Goal: Find specific page/section: Find specific page/section

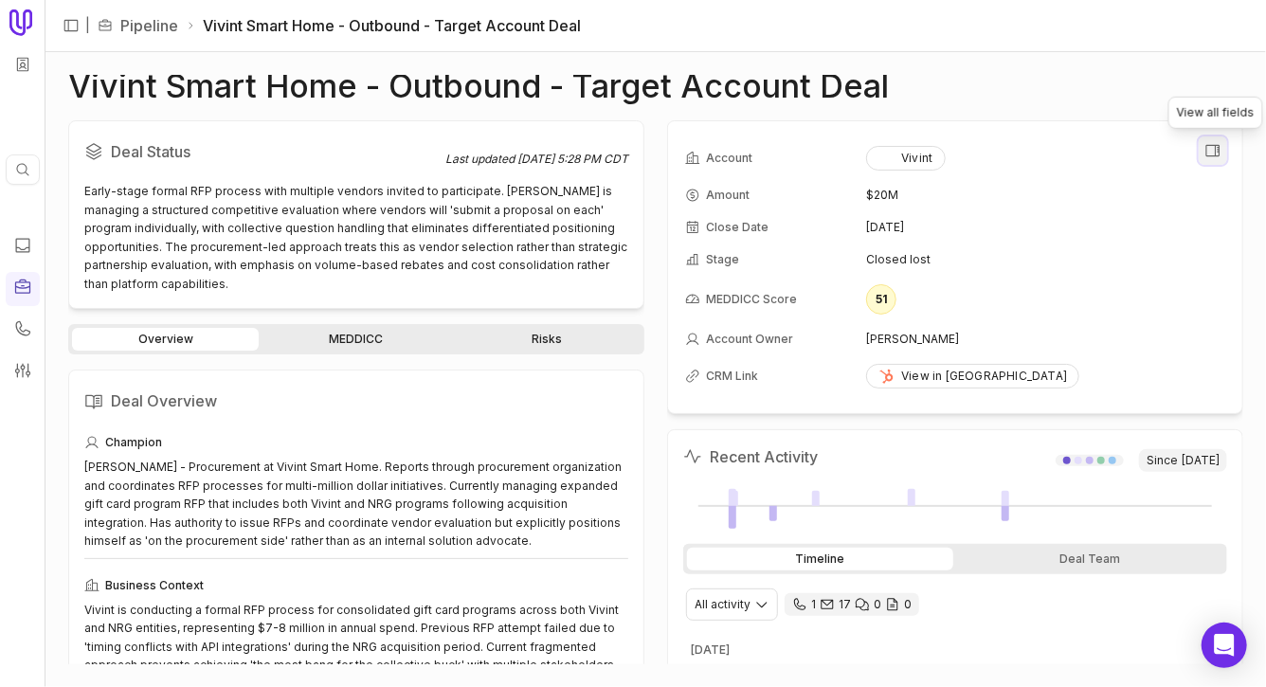
click at [1219, 145] on icon "View all fields" at bounding box center [1214, 150] width 14 height 11
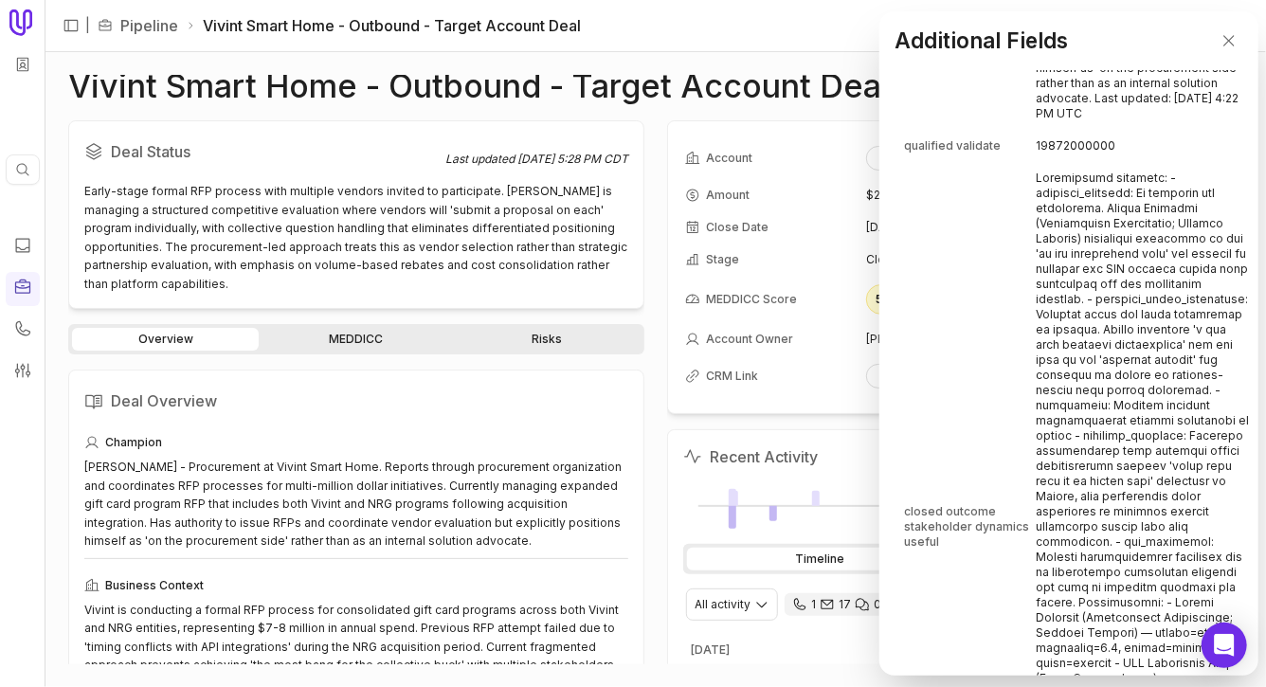
scroll to position [12585, 0]
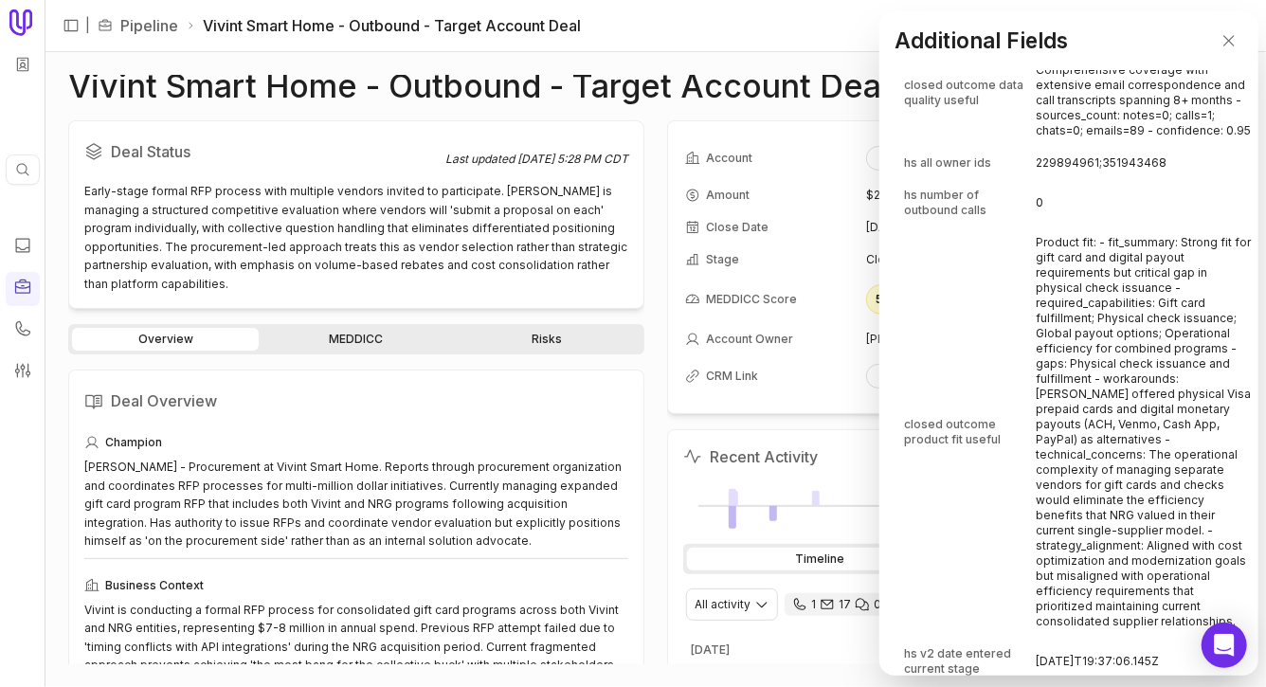
click at [1060, 146] on td "Data quality: - coverage: Comprehensive coverage with extensive email correspon…" at bounding box center [1143, 93] width 215 height 106
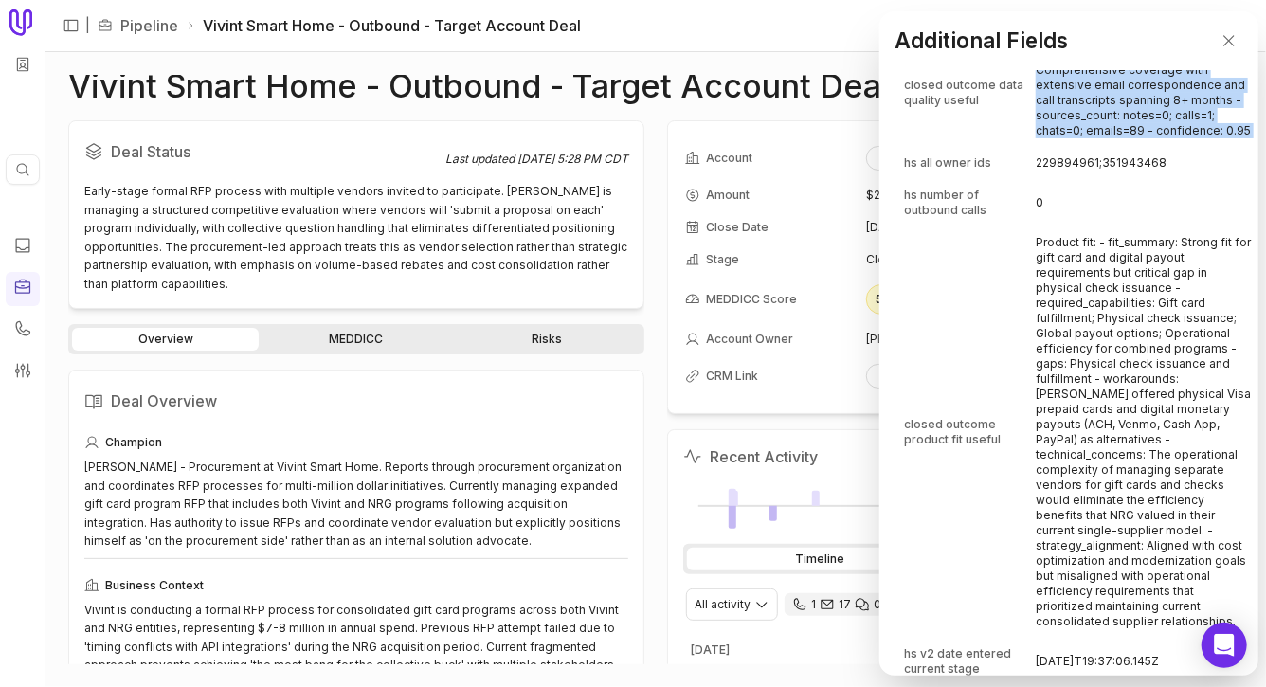
click at [1060, 146] on td "Data quality: - coverage: Comprehensive coverage with extensive email correspon…" at bounding box center [1143, 93] width 215 height 106
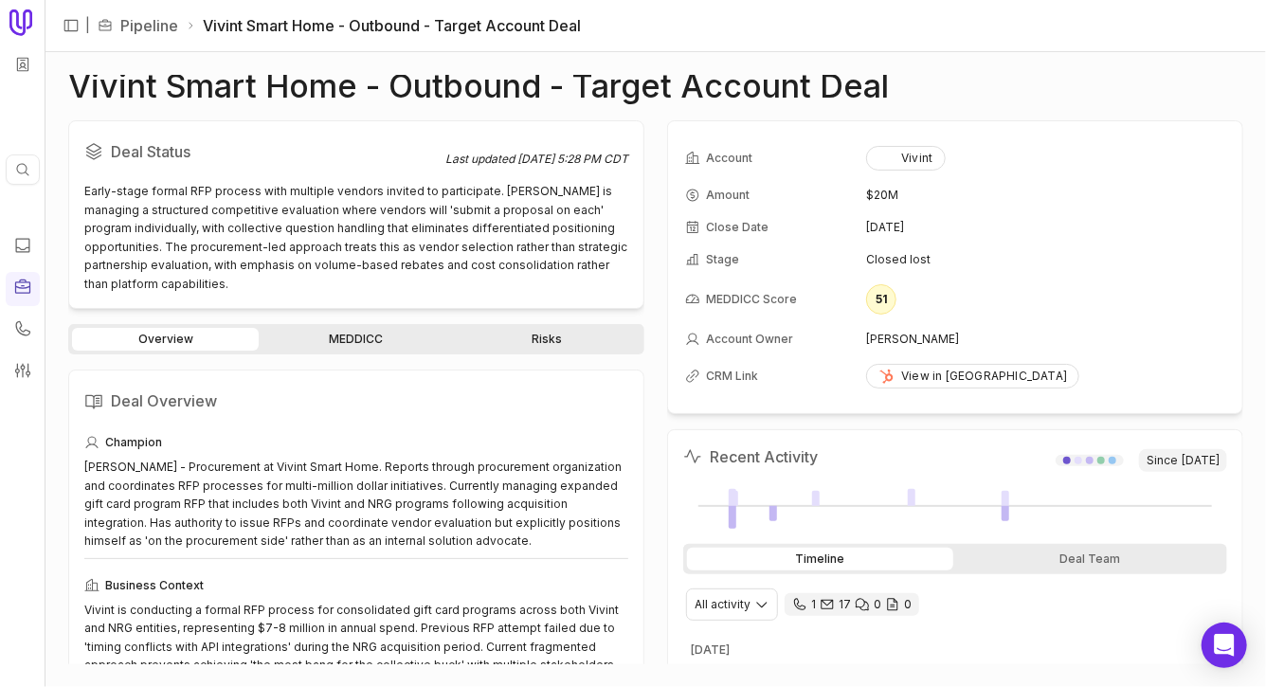
click at [1058, 79] on div "Vivint Smart Home - Outbound - Target Account Deal" at bounding box center [655, 86] width 1175 height 23
click at [386, 338] on link "MEDDICC" at bounding box center [356, 339] width 187 height 23
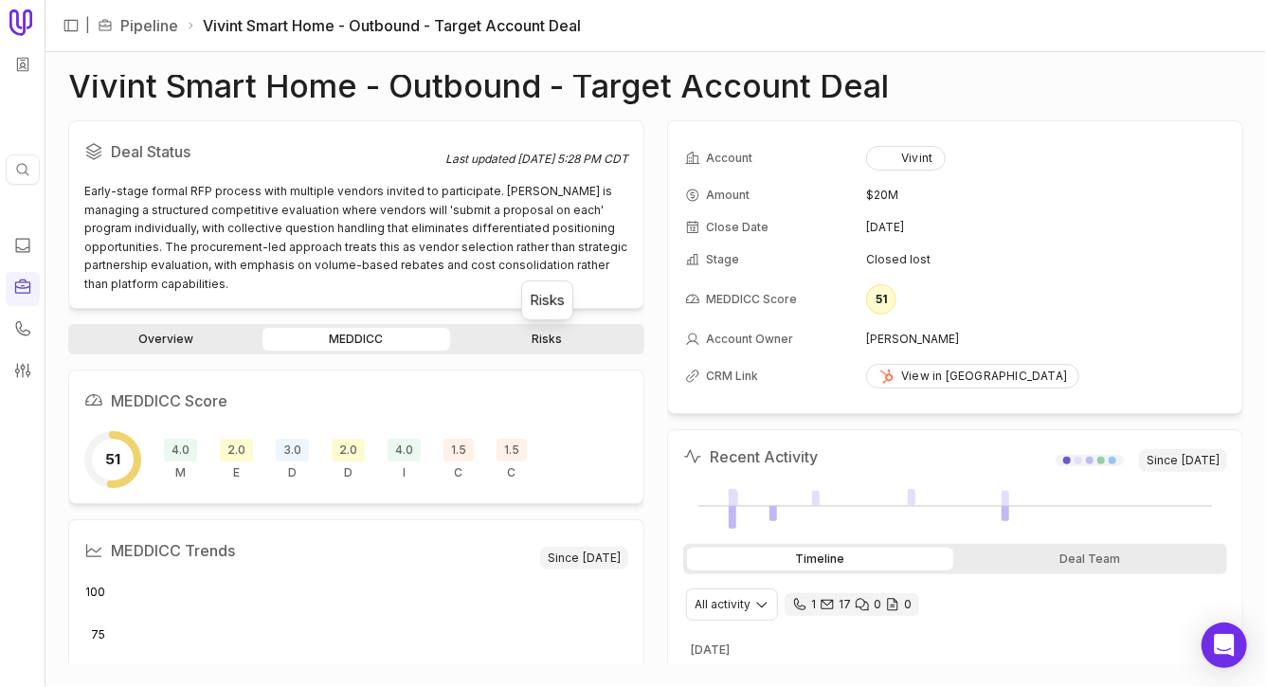
click at [538, 346] on link "Risks" at bounding box center [547, 339] width 187 height 23
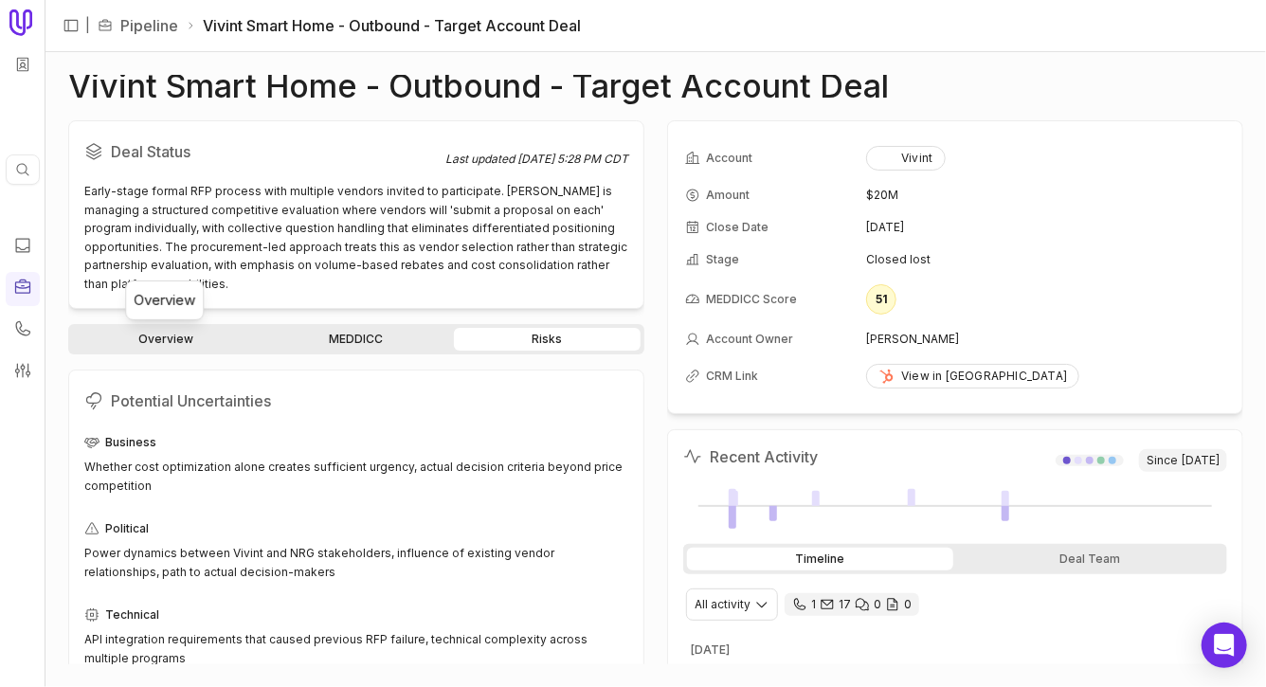
click at [167, 338] on link "Overview" at bounding box center [165, 339] width 187 height 23
